Goal: Check status: Check status

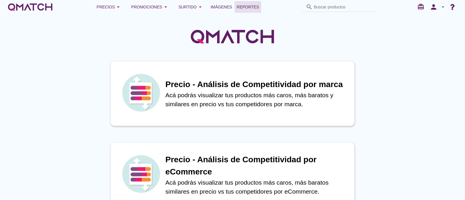
click at [254, 7] on span "Reportes" at bounding box center [248, 6] width 22 height 7
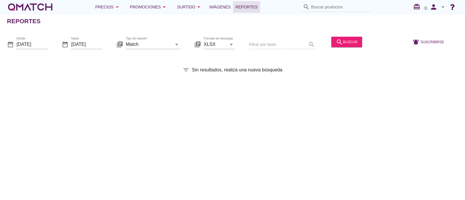
click at [275, 42] on div "Filtrar por texto search" at bounding box center [282, 45] width 66 height 20
click at [33, 46] on input "[DATE]" at bounding box center [32, 44] width 31 height 9
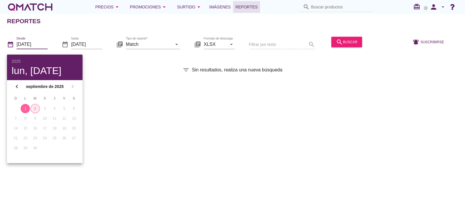
click at [32, 109] on div "2" at bounding box center [35, 108] width 9 height 5
type input "[DATE]"
click at [145, 48] on input "Match" at bounding box center [149, 44] width 46 height 9
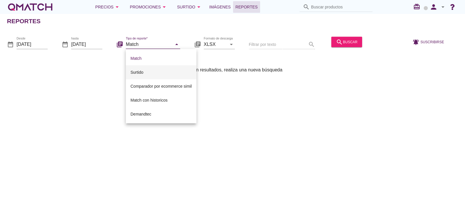
click at [155, 77] on div "Surtido" at bounding box center [160, 72] width 61 height 14
type input "Surtido"
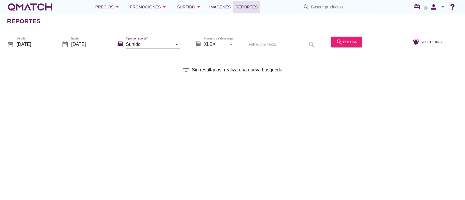
click at [291, 41] on div "Filtrar por texto search" at bounding box center [282, 45] width 66 height 20
click at [279, 46] on div "Filtrar por texto search" at bounding box center [282, 45] width 66 height 20
click at [266, 44] on div "Filtrar por texto search" at bounding box center [282, 45] width 66 height 20
click at [310, 44] on div "Filtrar por texto search" at bounding box center [282, 45] width 66 height 20
click at [273, 43] on div "Filtrar por texto search" at bounding box center [282, 45] width 66 height 20
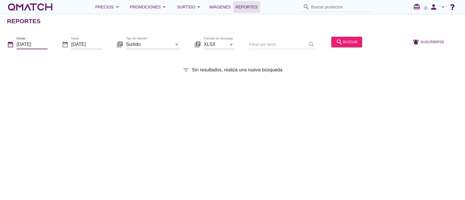
click at [47, 46] on input "[DATE]" at bounding box center [32, 44] width 31 height 9
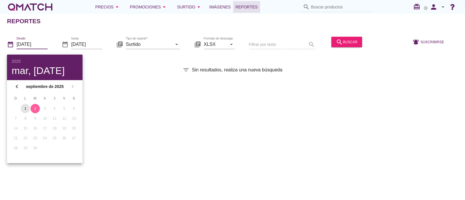
click at [28, 105] on button "1" at bounding box center [25, 108] width 9 height 9
type input "[DATE]"
click at [84, 46] on input "[DATE]" at bounding box center [86, 44] width 31 height 9
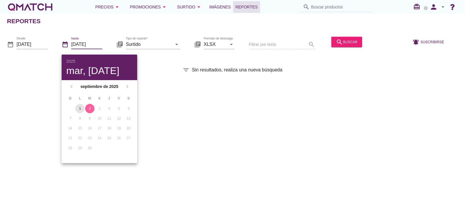
click at [79, 111] on div "1" at bounding box center [79, 108] width 9 height 5
type input "[DATE]"
click at [261, 46] on div "Filtrar por texto search" at bounding box center [282, 45] width 66 height 20
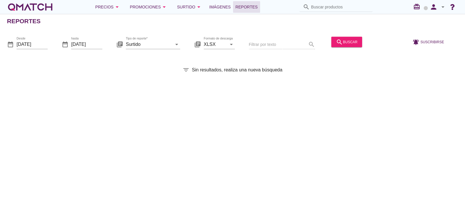
click at [278, 44] on div "Filtrar por texto search" at bounding box center [282, 45] width 66 height 20
click at [280, 41] on div "Filtrar por texto search" at bounding box center [282, 45] width 66 height 20
click at [302, 44] on div "Filtrar por texto search" at bounding box center [282, 45] width 66 height 20
click at [309, 44] on div "Filtrar por texto search" at bounding box center [282, 45] width 66 height 20
click at [262, 40] on div "Filtrar por texto search" at bounding box center [282, 45] width 66 height 20
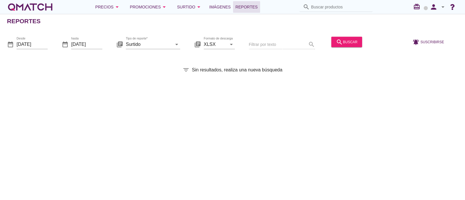
click at [267, 43] on div "Filtrar por texto search" at bounding box center [282, 45] width 66 height 20
click at [265, 48] on div "Filtrar por texto search" at bounding box center [282, 45] width 66 height 20
drag, startPoint x: 265, startPoint y: 48, endPoint x: 269, endPoint y: 37, distance: 12.0
click at [265, 47] on div "Filtrar por texto search" at bounding box center [282, 45] width 66 height 20
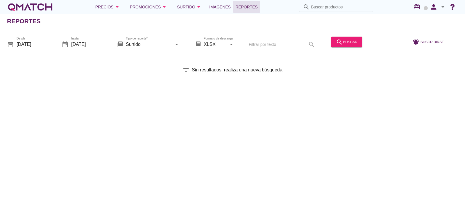
click at [309, 43] on div "Filtrar por texto search" at bounding box center [282, 45] width 66 height 20
drag, startPoint x: 308, startPoint y: 43, endPoint x: 266, endPoint y: 55, distance: 43.9
click at [300, 46] on div "Filtrar por texto search" at bounding box center [282, 45] width 66 height 20
click at [239, 49] on div "date_range Desde [DATE] date_range hasta [DATE] library_books Tipo de reporte* …" at bounding box center [232, 42] width 465 height 24
click at [251, 48] on div "Filtrar por texto search" at bounding box center [282, 45] width 66 height 20
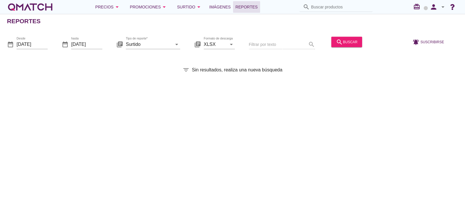
click at [272, 48] on div "Filtrar por texto search" at bounding box center [282, 45] width 66 height 20
click at [264, 42] on div "Filtrar por texto search" at bounding box center [282, 45] width 66 height 20
click at [254, 43] on div "Filtrar por texto search" at bounding box center [282, 45] width 66 height 20
click at [257, 43] on div "Filtrar por texto search" at bounding box center [282, 45] width 66 height 20
click at [246, 44] on div "date_range Desde [DATE] date_range hasta [DATE] library_books Tipo de reporte* …" at bounding box center [232, 42] width 465 height 24
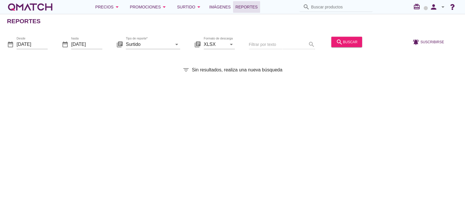
click at [249, 41] on div "Filtrar por texto search" at bounding box center [282, 45] width 66 height 20
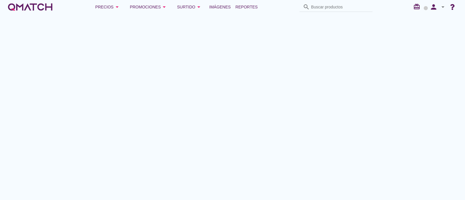
drag, startPoint x: 242, startPoint y: 44, endPoint x: 235, endPoint y: 39, distance: 8.7
click at [238, 39] on div "date_range Desde [DATE] date_range hasta [DATE] library_books Tipo de reporte* …" at bounding box center [232, 42] width 465 height 24
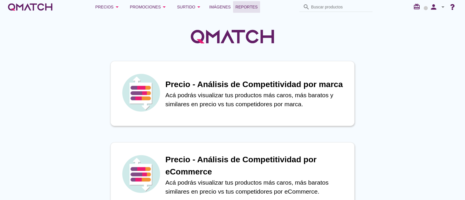
click at [248, 7] on span "Reportes" at bounding box center [246, 6] width 22 height 7
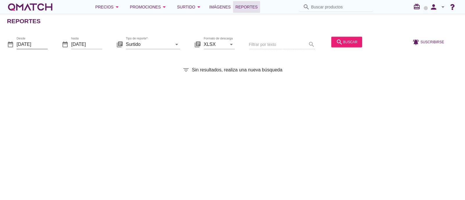
click at [44, 46] on input "[DATE]" at bounding box center [32, 44] width 31 height 9
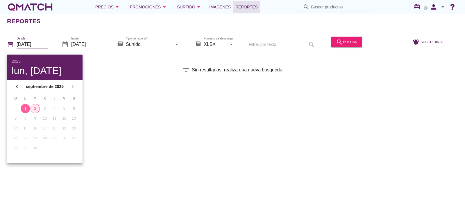
click at [36, 109] on div "2" at bounding box center [35, 108] width 9 height 5
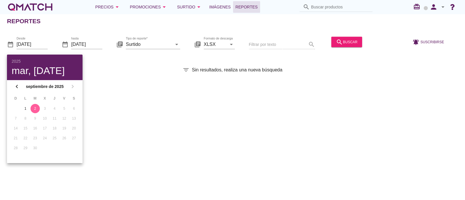
click at [286, 37] on div "Filtrar por texto search" at bounding box center [282, 45] width 66 height 20
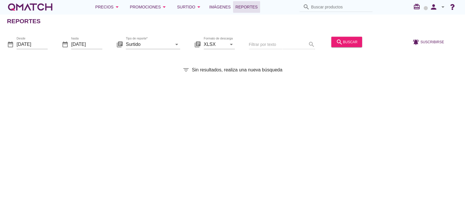
click at [268, 42] on div "Filtrar por texto search" at bounding box center [282, 45] width 66 height 20
click at [266, 49] on div "Filtrar por texto search" at bounding box center [282, 45] width 66 height 20
click at [272, 49] on div "Filtrar por texto search" at bounding box center [282, 45] width 66 height 20
click at [250, 40] on div "Filtrar por texto search" at bounding box center [282, 45] width 66 height 20
drag, startPoint x: 294, startPoint y: 43, endPoint x: 6, endPoint y: 41, distance: 287.9
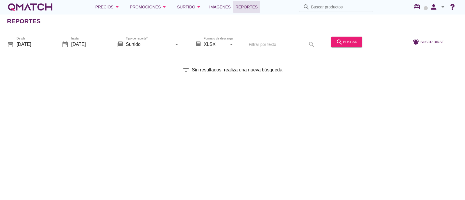
click at [221, 43] on div "date_range Desde [DATE] date_range hasta [DATE] library_books Tipo de reporte* …" at bounding box center [232, 42] width 465 height 24
click at [33, 46] on input "[DATE]" at bounding box center [32, 44] width 31 height 9
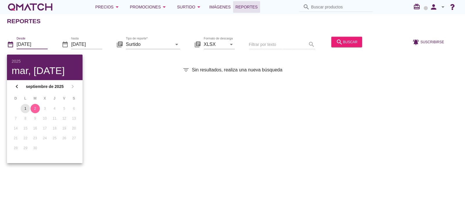
click at [25, 110] on div "1" at bounding box center [25, 108] width 9 height 5
type input "[DATE]"
click at [78, 50] on div "hasta [DATE]" at bounding box center [86, 47] width 31 height 15
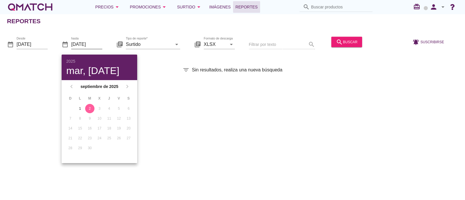
click at [82, 43] on input "[DATE]" at bounding box center [86, 44] width 31 height 9
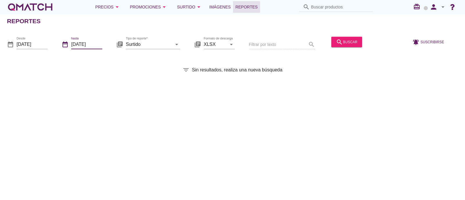
click at [83, 49] on div "hasta [DATE]" at bounding box center [86, 44] width 31 height 9
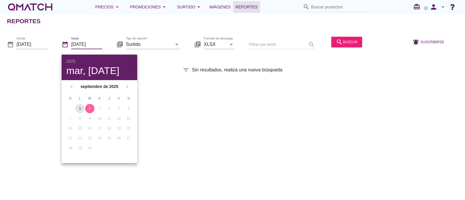
click at [80, 109] on div "1" at bounding box center [79, 108] width 9 height 5
type input "[DATE]"
click at [162, 45] on input "Surtido" at bounding box center [149, 44] width 46 height 9
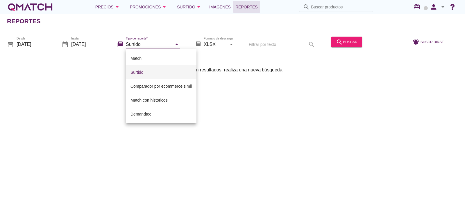
click at [157, 69] on div "Surtido" at bounding box center [160, 72] width 61 height 7
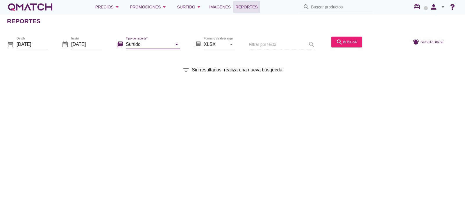
click at [271, 46] on div "Filtrar por texto search" at bounding box center [282, 45] width 66 height 20
click at [271, 45] on div "Filtrar por texto search" at bounding box center [282, 45] width 66 height 20
click at [345, 40] on div "search buscar" at bounding box center [347, 41] width 22 height 7
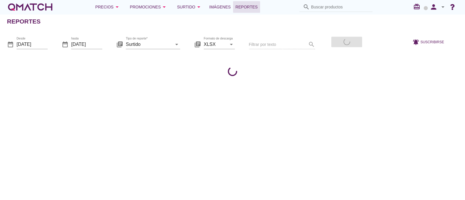
click at [262, 43] on div "Filtrar por texto search" at bounding box center [282, 45] width 66 height 20
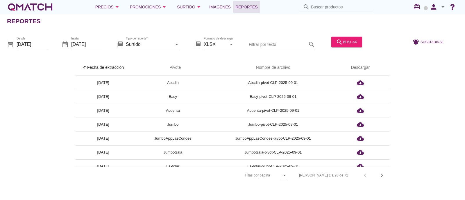
click at [303, 43] on input "Filtrar por texto" at bounding box center [278, 44] width 58 height 9
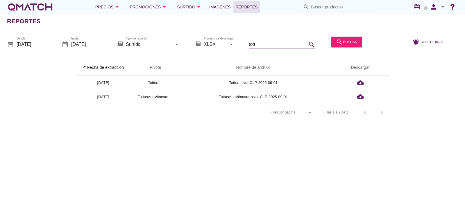
type input "tott"
click at [45, 40] on input "[DATE]" at bounding box center [32, 44] width 31 height 9
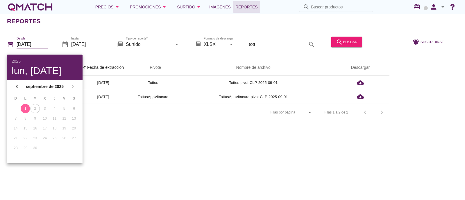
click at [148, 149] on div "Reportes date_range Desde [DATE] date_range hasta [DATE] library_books Tipo de …" at bounding box center [232, 107] width 465 height 186
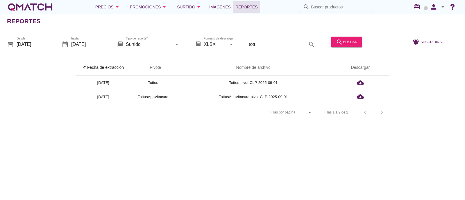
click at [39, 45] on input "[DATE]" at bounding box center [32, 44] width 31 height 9
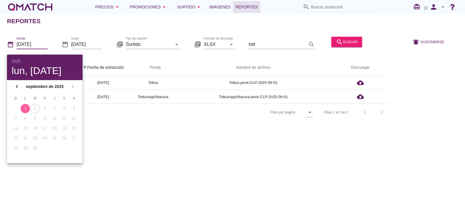
click at [36, 110] on td "2" at bounding box center [35, 108] width 9 height 9
click at [37, 105] on td "2" at bounding box center [35, 108] width 9 height 9
click at [198, 141] on div "Reportes date_range Desde [DATE] date_range hasta [DATE] library_books Tipo de …" at bounding box center [232, 107] width 465 height 186
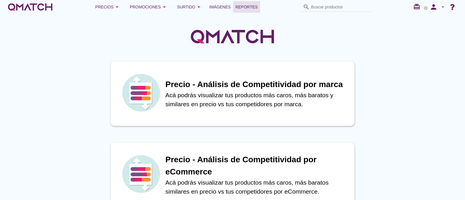
click at [240, 12] on link "Reportes" at bounding box center [246, 7] width 27 height 12
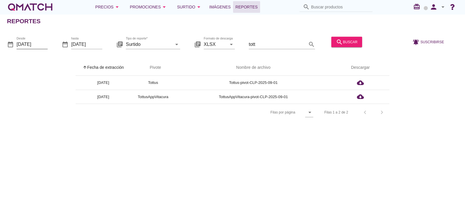
click at [42, 40] on input "[DATE]" at bounding box center [32, 44] width 31 height 9
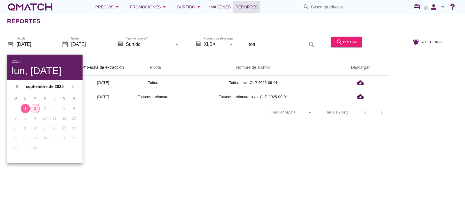
click at [35, 111] on div "2" at bounding box center [35, 108] width 9 height 5
type input "[DATE]"
click at [352, 44] on div "search buscar" at bounding box center [347, 41] width 22 height 7
